Goal: Information Seeking & Learning: Understand process/instructions

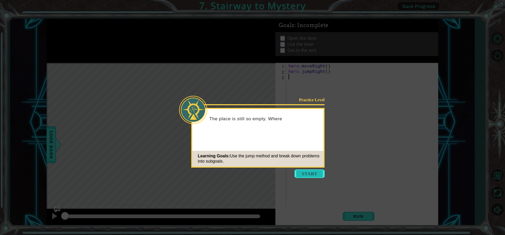
click at [317, 172] on button "Start" at bounding box center [310, 174] width 30 height 8
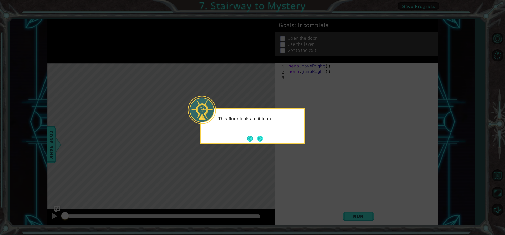
click at [260, 138] on button "Next" at bounding box center [260, 139] width 6 height 6
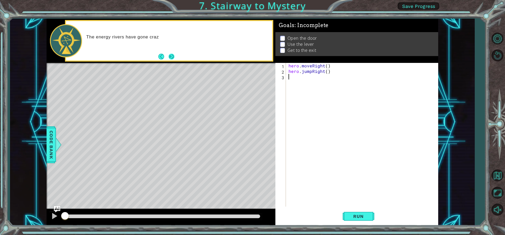
click at [171, 58] on button "Next" at bounding box center [172, 57] width 6 height 6
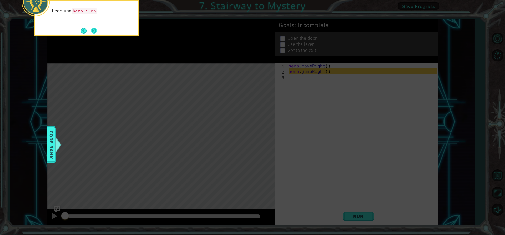
click at [93, 32] on button "Next" at bounding box center [94, 31] width 6 height 6
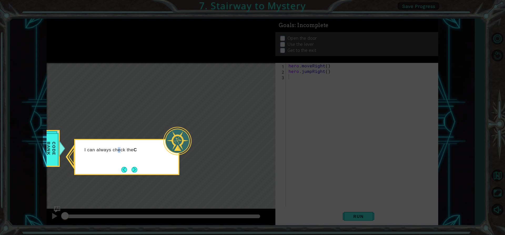
click at [119, 164] on div "I can always check the C" at bounding box center [126, 157] width 105 height 36
click at [135, 171] on button "Next" at bounding box center [135, 170] width 6 height 6
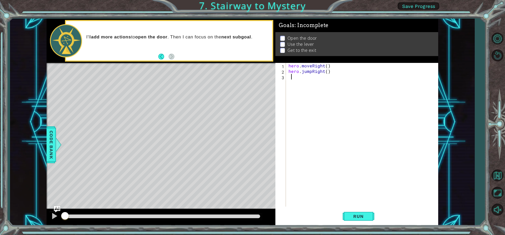
type textarea "E"
type textarea "hero.jumpRight()"
type textarea "f"
drag, startPoint x: 412, startPoint y: 86, endPoint x: 345, endPoint y: 65, distance: 70.7
click at [339, 68] on div "hero . moveRight ( ) hero . jumpRight ( )" at bounding box center [364, 140] width 152 height 155
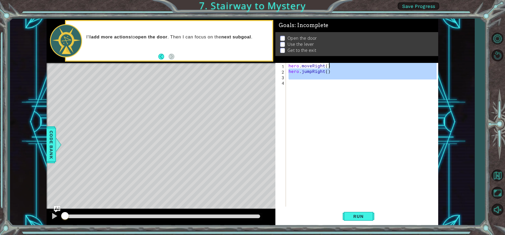
type textarea "hero.moveRight() hero.jumpRight()"
drag, startPoint x: 380, startPoint y: 48, endPoint x: 261, endPoint y: 34, distance: 119.2
click at [268, 34] on div "1 ההההההההההההההההההההההההההההההההההההההההההההההההההההההההההההההההההההההההההההה…" at bounding box center [243, 122] width 392 height 207
click at [384, 162] on div "hero . moveRight ( ) hero . jumpRight ( )" at bounding box center [362, 135] width 149 height 144
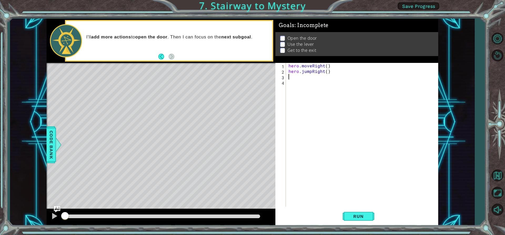
click at [296, 75] on div "hero . moveRight ( ) hero . jumpRight ( )" at bounding box center [364, 140] width 152 height 155
drag, startPoint x: 375, startPoint y: 214, endPoint x: 370, endPoint y: 214, distance: 5.8
click at [373, 214] on div "Run" at bounding box center [358, 216] width 163 height 16
click at [370, 214] on button "Run" at bounding box center [359, 216] width 32 height 16
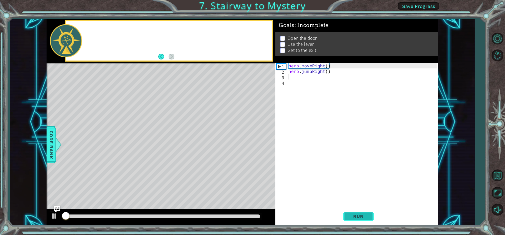
click at [370, 214] on button "Run" at bounding box center [359, 216] width 32 height 16
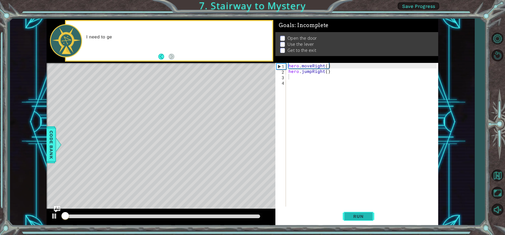
click at [370, 214] on button "Run" at bounding box center [359, 216] width 32 height 16
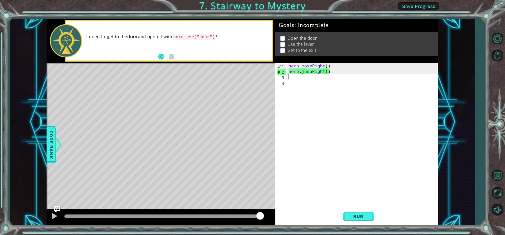
click at [312, 82] on div "hero . moveRight ( ) hero . jumpRight ( )" at bounding box center [364, 140] width 152 height 155
click at [310, 77] on div "hero . moveRight ( ) hero . jumpRight ( )" at bounding box center [364, 140] width 152 height 155
type textarea "d"
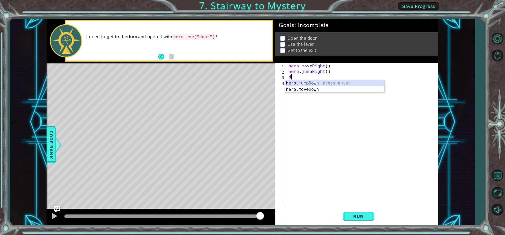
click at [309, 83] on div "hero.jump D own press enter hero.[PERSON_NAME] own press enter" at bounding box center [335, 92] width 100 height 25
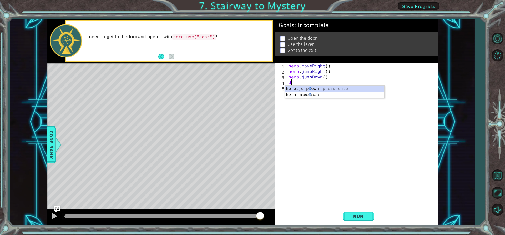
click at [309, 83] on div "hero . moveRight ( ) hero . jumpRight ( ) hero . jumpDown ( ) d" at bounding box center [364, 140] width 152 height 155
type textarea "ddd"
click at [305, 92] on div "hero . moveRight ( ) hero . jumpRight ( ) hero . jumpDown ( ) dd" at bounding box center [364, 140] width 152 height 155
type textarea "d"
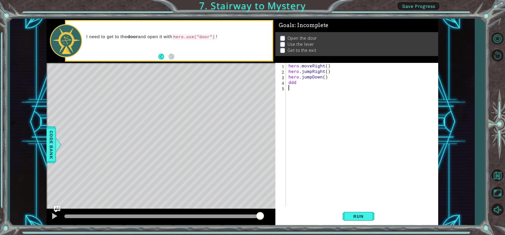
scroll to position [0, 0]
click at [305, 92] on div "hero.jump D own press enter hero.[PERSON_NAME] own press enter" at bounding box center [335, 103] width 100 height 25
click at [309, 90] on div "hero . moveRight ( ) hero . jumpRight ( ) hero . jumpDown ( ) ddd hero . jumpDo…" at bounding box center [364, 140] width 152 height 155
click at [306, 98] on body "1 ההההההההההההההההההההההההההההההההההההההההההההההההההההההההההההההההההההההההההההה…" at bounding box center [252, 117] width 505 height 235
type textarea "hero.jumhhpDown()"
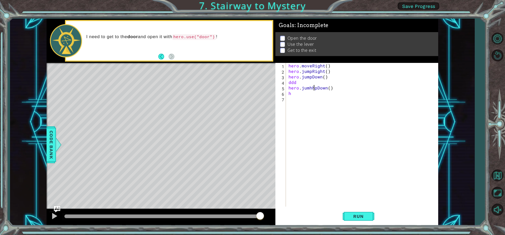
scroll to position [0, 2]
click at [307, 97] on div "hero . moveRight ( ) hero . jumpRight ( ) hero . jumpDown ( ) ddd hero . [GEOGR…" at bounding box center [364, 140] width 152 height 155
click at [310, 103] on div "hero . moveRight ( ) hero . jumpRight ( ) hero . jumpDown ( ) ddd hero . jumhhp…" at bounding box center [364, 140] width 152 height 155
click at [307, 106] on div "hero . moveRight ( ) hero . jumpRight ( ) hero . jumh" at bounding box center [364, 140] width 152 height 155
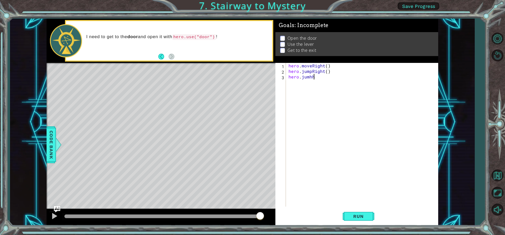
click at [311, 90] on div "hero . moveRight ( ) hero . jumpRight ( ) hero . [GEOGRAPHIC_DATA]" at bounding box center [364, 140] width 152 height 155
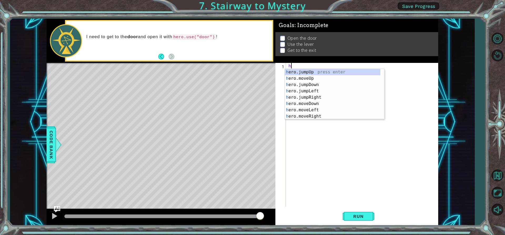
drag, startPoint x: 311, startPoint y: 83, endPoint x: 311, endPoint y: 90, distance: 6.8
click at [311, 83] on body "1 ההההההההההההההההההההההההההההההההההההההההההההההההההההההההההההההההההההההההההההה…" at bounding box center [252, 117] width 505 height 235
click at [311, 90] on body "1 ההההההההההההההההההההההההההההההההההההההההההההההההההההההההההההההההההההההההההההה…" at bounding box center [252, 117] width 505 height 235
type textarea "hhhh"
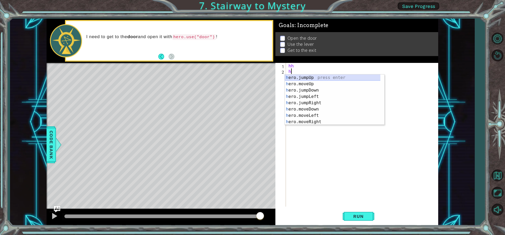
click at [313, 76] on div "h ero.jumpUp press enter h ero.moveUp press enter h ero.jumpDown press enter h …" at bounding box center [335, 106] width 100 height 63
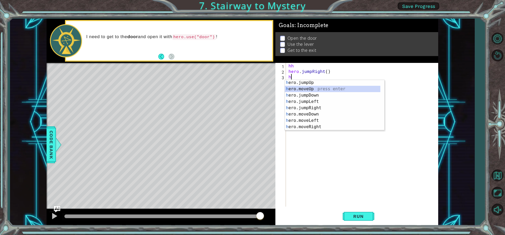
click at [308, 90] on div "h ero.jumpUp press enter h ero.moveUp press enter h ero.jumpDown press enter h …" at bounding box center [335, 111] width 100 height 63
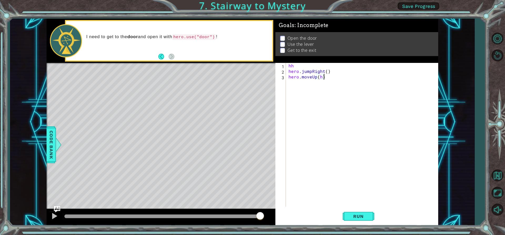
drag, startPoint x: 308, startPoint y: 92, endPoint x: 307, endPoint y: 101, distance: 9.3
click at [308, 94] on div "hh hero . jumpRight ( ) hero . moveUp ( h )" at bounding box center [364, 140] width 152 height 155
click at [307, 101] on div "hh hero . jumpRight ( ) hero . moveUp ( h )" at bounding box center [364, 140] width 152 height 155
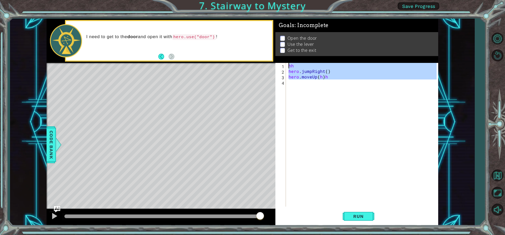
scroll to position [0, 2]
type textarea "h"
click at [0, 0] on div "h ero.jumpUp press enter h ero.moveUp press enter h ero.jumpDown press enter h …" at bounding box center [0, 0] width 0 height 0
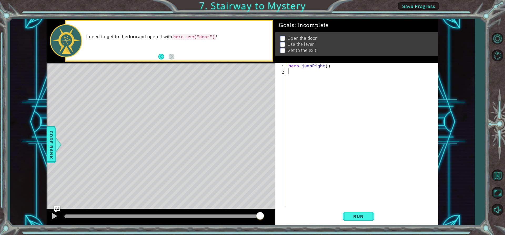
type textarea "h"
click at [0, 0] on div "h ero.jumpUp press enter h ero.moveUp press enter h ero.jumpDown press enter h …" at bounding box center [0, 0] width 0 height 0
type textarea "h"
click at [0, 0] on div "h ero.jumpUp press enter h ero.moveUp press enter h ero.jumpDown press enter h …" at bounding box center [0, 0] width 0 height 0
click at [324, 102] on body "1 ההההההההההההההההההההההההההההההההההההההההההההההההההההההההההההההההההההההההההההה…" at bounding box center [252, 117] width 505 height 235
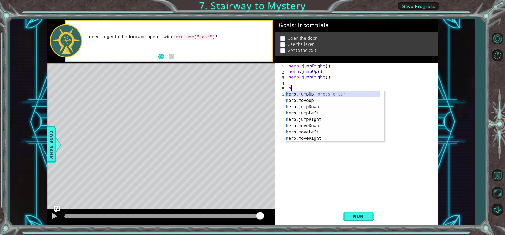
type textarea "hh"
click at [323, 97] on div "h ero.jumpUp press enter h ero.moveUp press enter h ero.jumpDown press enter h …" at bounding box center [333, 122] width 96 height 63
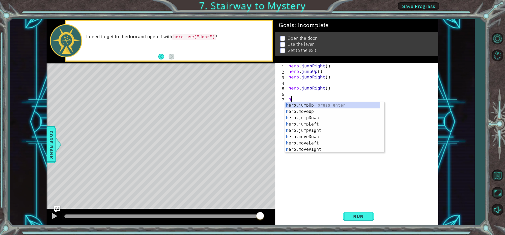
click at [320, 106] on body "1 ההההההההההההההההההההההההההההההההההההההההההההההההההההההההההההההההההההההההההההה…" at bounding box center [252, 117] width 505 height 235
type textarea "hh"
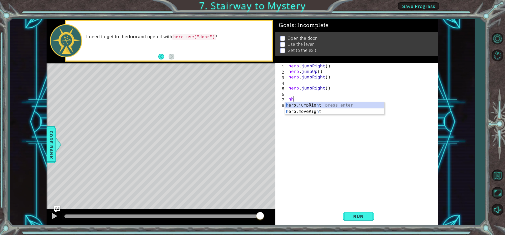
drag, startPoint x: 320, startPoint y: 111, endPoint x: 320, endPoint y: 117, distance: 6.6
click at [320, 114] on div "h ero.jumpRig h t press enter h ero.moveRig h t press enter" at bounding box center [335, 114] width 100 height 25
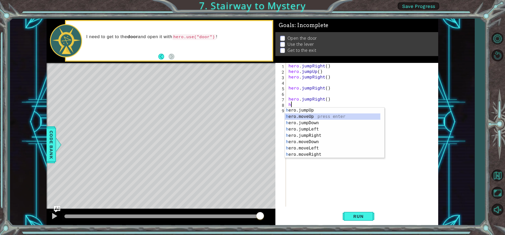
click at [320, 118] on div "h ero.jumpUp press enter h ero.moveUp press enter h ero.jumpDown press enter h …" at bounding box center [335, 138] width 100 height 63
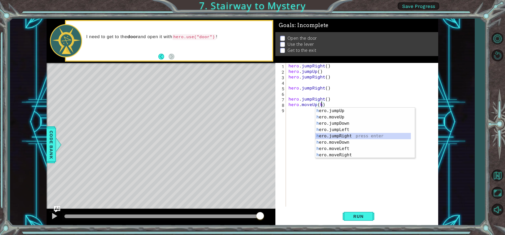
drag, startPoint x: 320, startPoint y: 118, endPoint x: 324, endPoint y: 126, distance: 9.5
click at [320, 118] on div "h ero.jumpUp press enter h ero.moveUp press enter h ero.jumpDown press enter h …" at bounding box center [364, 139] width 96 height 63
type textarea "hero.moveUp(hero.jumpRight()h)"
click at [324, 126] on div "hero . jumpRight ( ) hero . jumpUp ( ) hero . jumpRight ( ) hero . jumpRight ( …" at bounding box center [364, 140] width 152 height 155
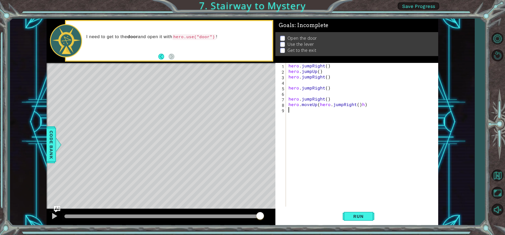
type textarea "h"
click at [0, 0] on div "h ero.jumpUp press enter h ero.moveUp press enter h ero.jumpDown press enter h …" at bounding box center [0, 0] width 0 height 0
type textarea "h"
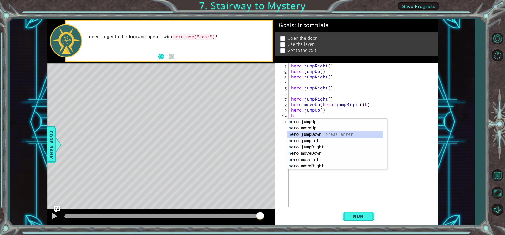
click at [352, 135] on div "h ero.jumpUp press enter h ero.moveUp press enter h ero.jumpDown press enter h …" at bounding box center [336, 150] width 96 height 63
click at [340, 142] on body "1 ההההההההההההההההההההההההההההההההההההההההההההההההההההההההההההההההההההההההההההה…" at bounding box center [252, 117] width 505 height 235
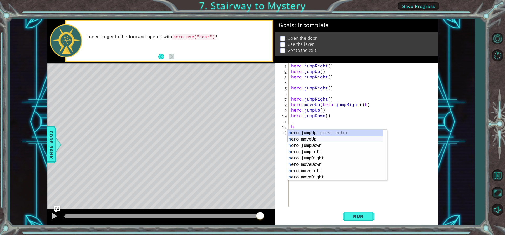
type textarea "hh"
click at [326, 147] on div "hero . jumpRight ( ) hero . jumpUp ( ) hero . jumpRight ( ) hero . jumpRight ( …" at bounding box center [365, 140] width 150 height 155
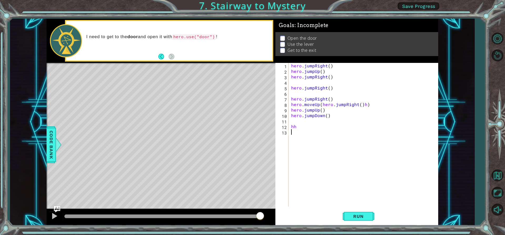
click at [326, 151] on body "1 ההההההההההההההההההההההההההההההההההההההההההההההההההההההההההההההההההההההההההההה…" at bounding box center [252, 117] width 505 height 235
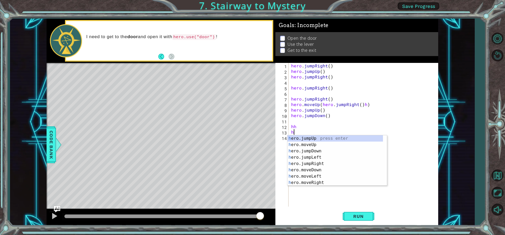
click at [323, 162] on body "1 ההההההההההההההההההההההההההההההההההההההההההההההההההההההההההההההההההההההההההההה…" at bounding box center [252, 117] width 505 height 235
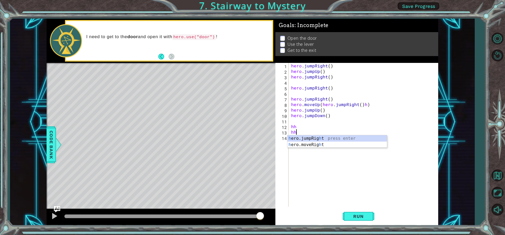
drag, startPoint x: 323, startPoint y: 162, endPoint x: 328, endPoint y: 166, distance: 6.9
click at [325, 165] on body "1 ההההההההההההההההההההההההההההההההההההההההההההההההההההההההההההההההההההההההההההה…" at bounding box center [252, 117] width 505 height 235
type textarea "h"
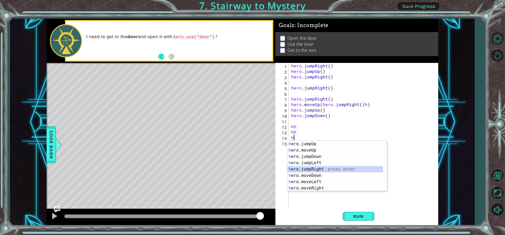
click at [328, 166] on div "h ero.jumpUp press enter h ero.moveUp press enter h ero.jumpDown press enter h …" at bounding box center [336, 172] width 96 height 63
type textarea "h"
click at [330, 168] on div "h ero.jumpUp press enter h ero.moveUp press enter h ero.jumpDown press enter h …" at bounding box center [336, 172] width 96 height 63
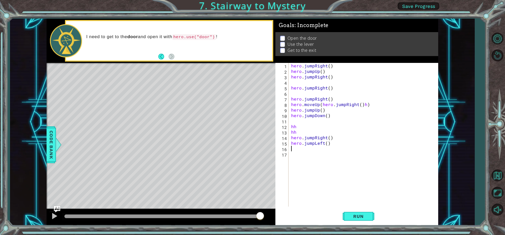
type textarea "h"
click at [0, 0] on div "h ero.jumpUp press enter h ero.moveUp press enter h ero.jumpDown press enter h …" at bounding box center [0, 0] width 0 height 0
type textarea "h"
click at [333, 174] on body "1 ההההההההההההההההההההההההההההההההההההההההההההההההההההההההההההההההההההההההההההה…" at bounding box center [252, 117] width 505 height 235
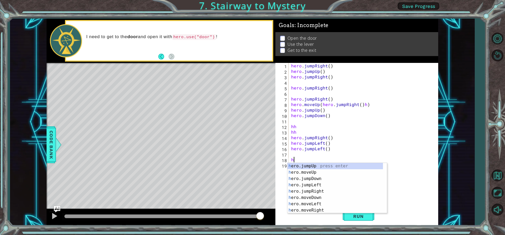
click at [410, 170] on div "hero . jumpRight ( ) hero . jumpUp ( ) hero . jumpRight ( ) hero . jumpRight ( …" at bounding box center [365, 140] width 150 height 155
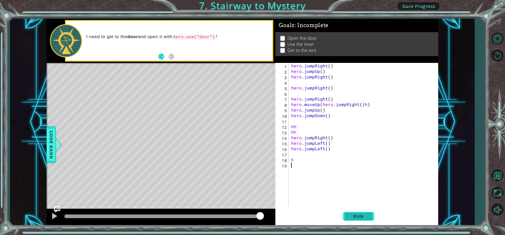
click at [359, 217] on span "Run" at bounding box center [358, 216] width 21 height 5
